Goal: Task Accomplishment & Management: Use online tool/utility

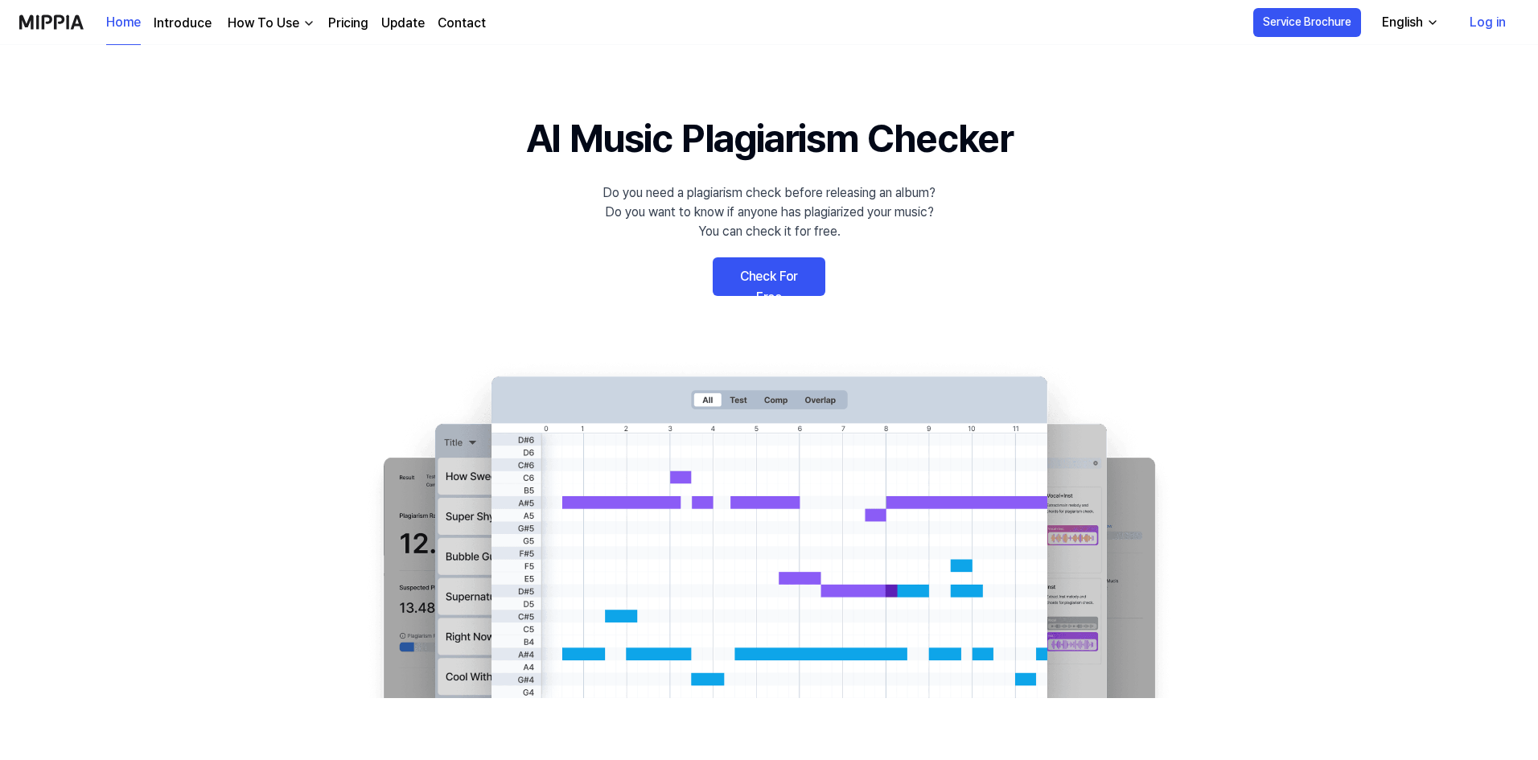
click at [761, 281] on link "Check For Free" at bounding box center [769, 276] width 113 height 39
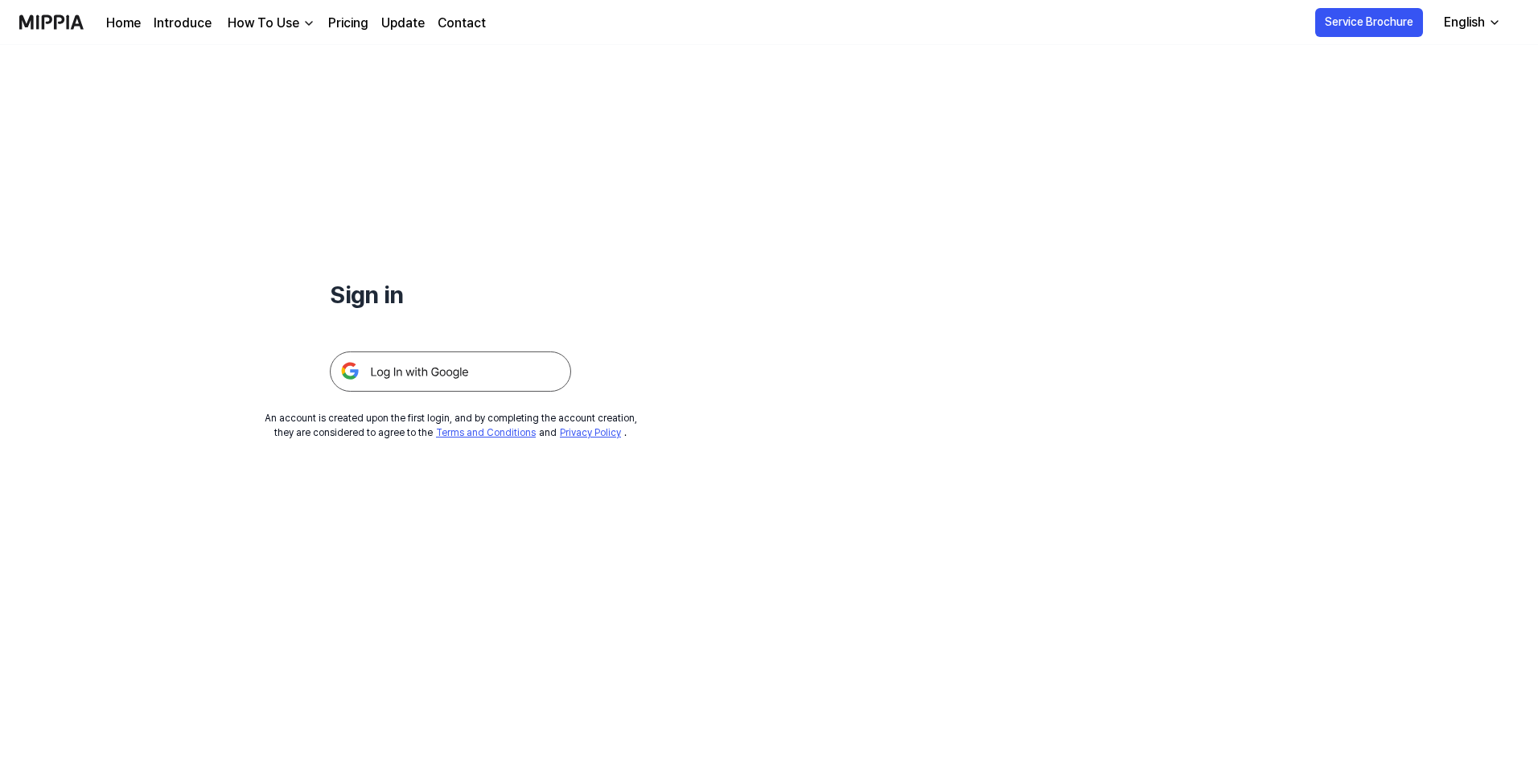
click at [446, 376] on img at bounding box center [450, 372] width 241 height 40
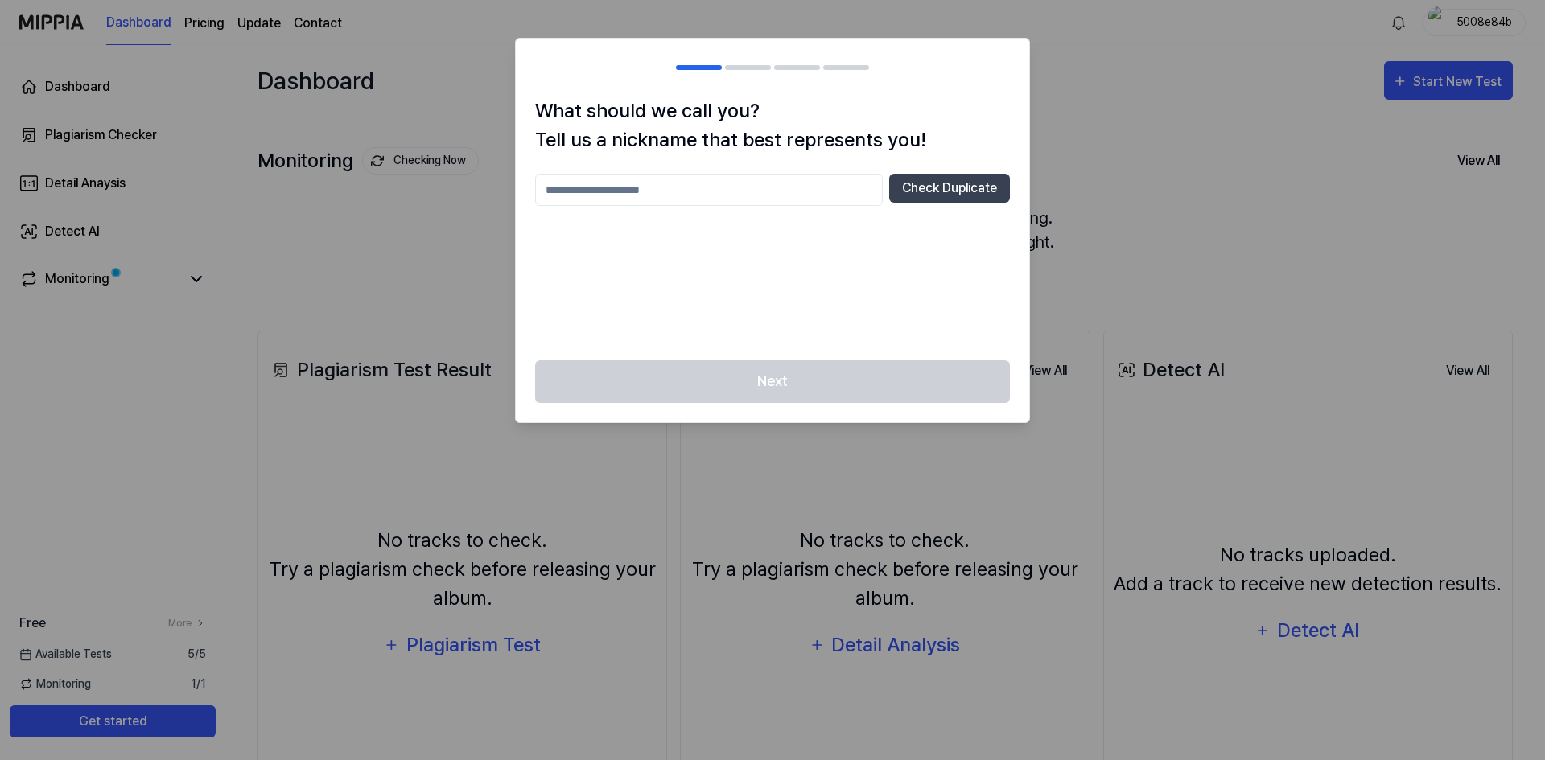
click at [1146, 193] on div at bounding box center [772, 380] width 1545 height 760
